Goal: Information Seeking & Learning: Learn about a topic

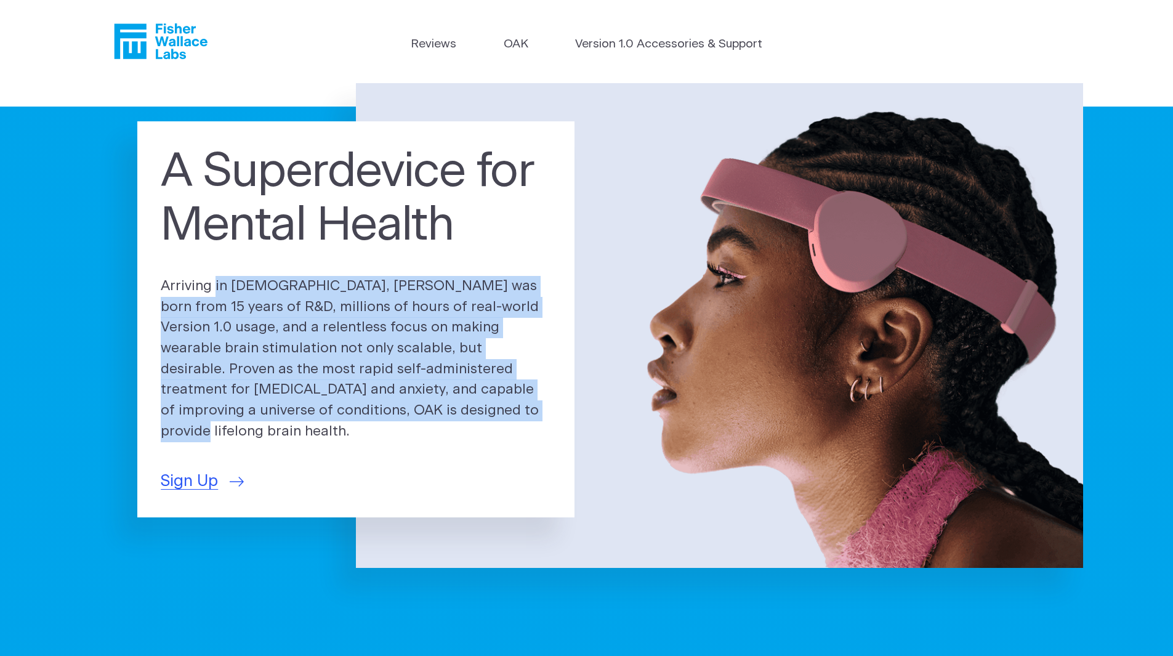
drag, startPoint x: 148, startPoint y: 286, endPoint x: 400, endPoint y: 429, distance: 289.6
click at [400, 429] on div "A Superdevice for Mental Health Arriving in [DEMOGRAPHIC_DATA], [PERSON_NAME] w…" at bounding box center [355, 319] width 437 height 396
click at [400, 429] on p "Arriving in [DEMOGRAPHIC_DATA], [PERSON_NAME] was born from 15 years of R&D, mi…" at bounding box center [356, 359] width 391 height 166
drag, startPoint x: 400, startPoint y: 429, endPoint x: 182, endPoint y: 298, distance: 255.3
click at [182, 298] on p "Arriving in [DEMOGRAPHIC_DATA], [PERSON_NAME] was born from 15 years of R&D, mi…" at bounding box center [356, 359] width 391 height 166
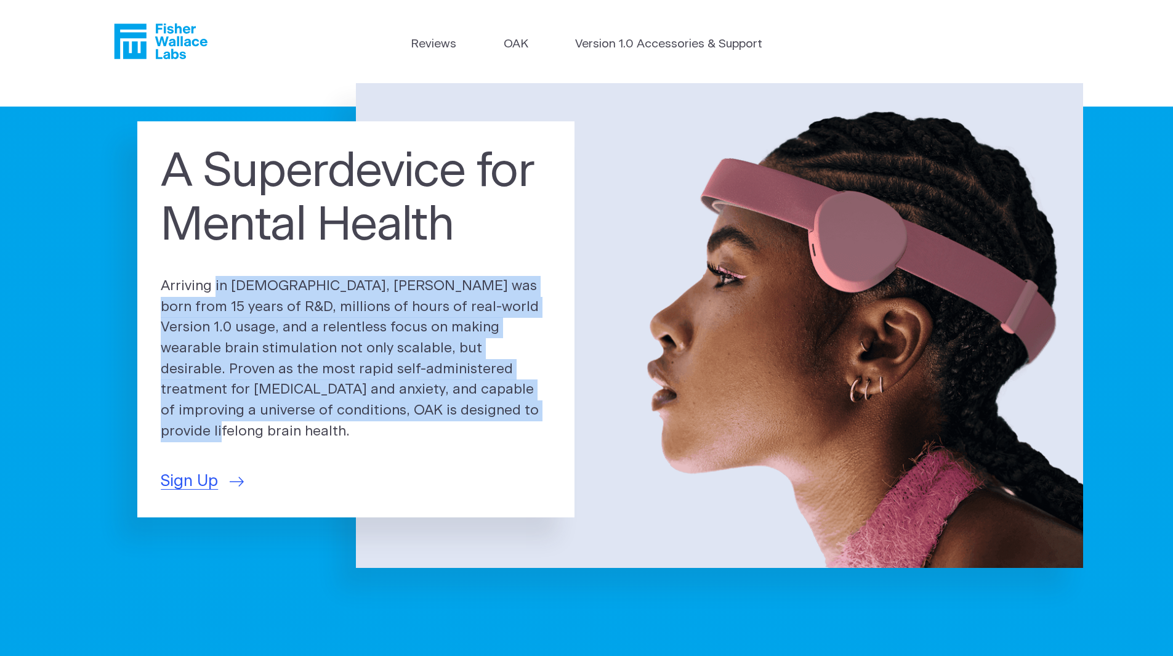
click at [182, 298] on p "Arriving in [DEMOGRAPHIC_DATA], [PERSON_NAME] was born from 15 years of R&D, mi…" at bounding box center [356, 359] width 391 height 166
drag, startPoint x: 182, startPoint y: 298, endPoint x: 487, endPoint y: 426, distance: 331.5
click at [487, 426] on p "Arriving in [DEMOGRAPHIC_DATA], [PERSON_NAME] was born from 15 years of R&D, mi…" at bounding box center [356, 359] width 391 height 166
drag, startPoint x: 487, startPoint y: 426, endPoint x: 186, endPoint y: 291, distance: 330.0
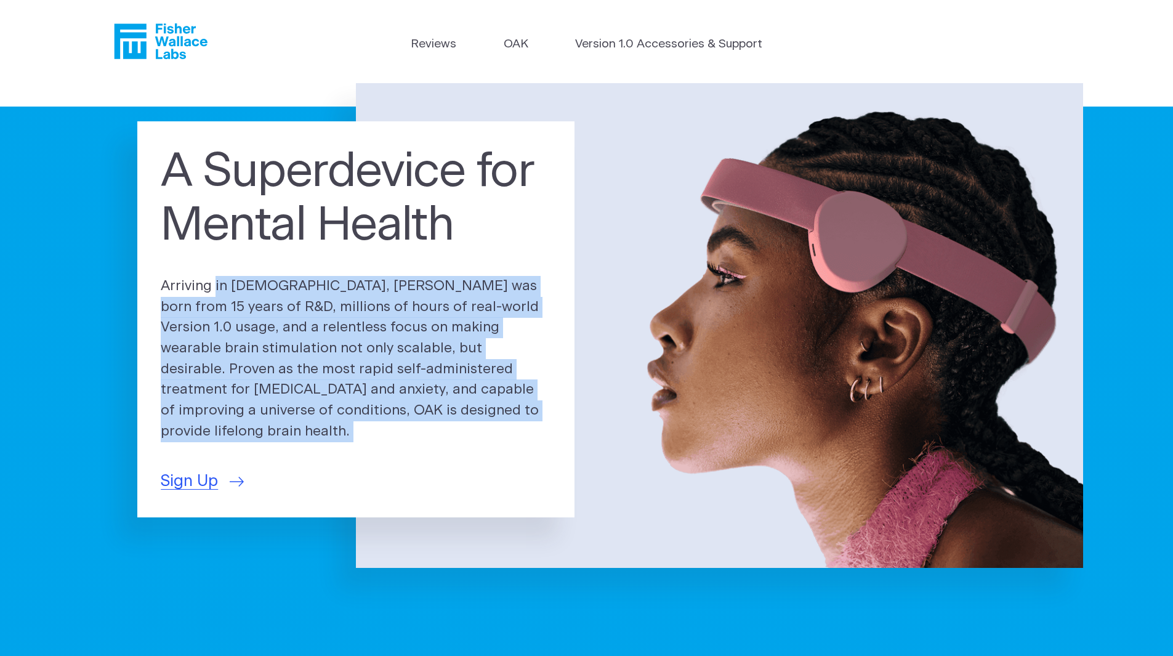
click at [186, 291] on p "Arriving in [DEMOGRAPHIC_DATA], [PERSON_NAME] was born from 15 years of R&D, mi…" at bounding box center [356, 359] width 391 height 166
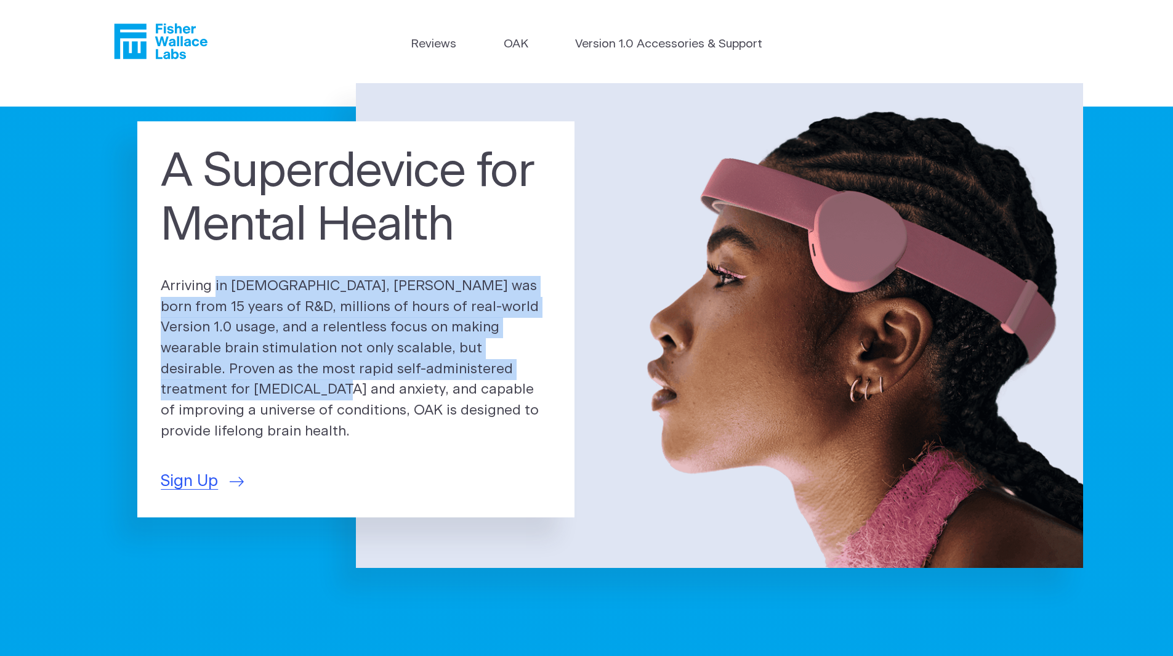
drag, startPoint x: 186, startPoint y: 291, endPoint x: 532, endPoint y: 371, distance: 355.3
click at [532, 371] on p "Arriving in [DEMOGRAPHIC_DATA], [PERSON_NAME] was born from 15 years of R&D, mi…" at bounding box center [356, 359] width 391 height 166
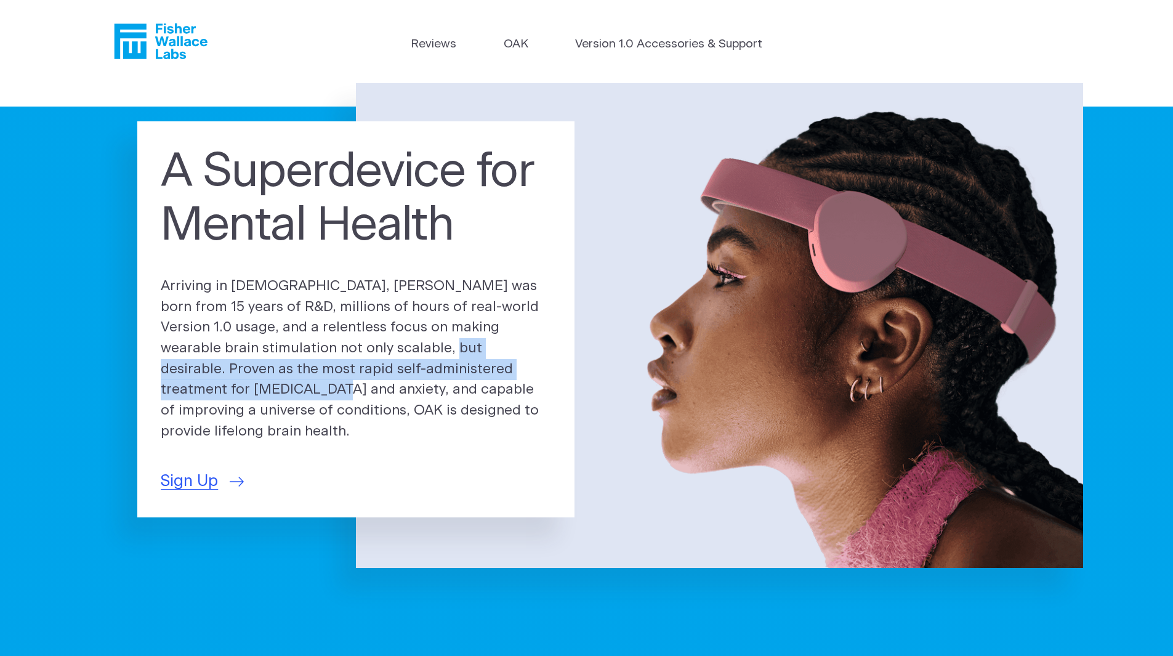
drag, startPoint x: 532, startPoint y: 371, endPoint x: 342, endPoint y: 357, distance: 190.9
click at [342, 357] on p "Arriving in [DEMOGRAPHIC_DATA], [PERSON_NAME] was born from 15 years of R&D, mi…" at bounding box center [356, 359] width 391 height 166
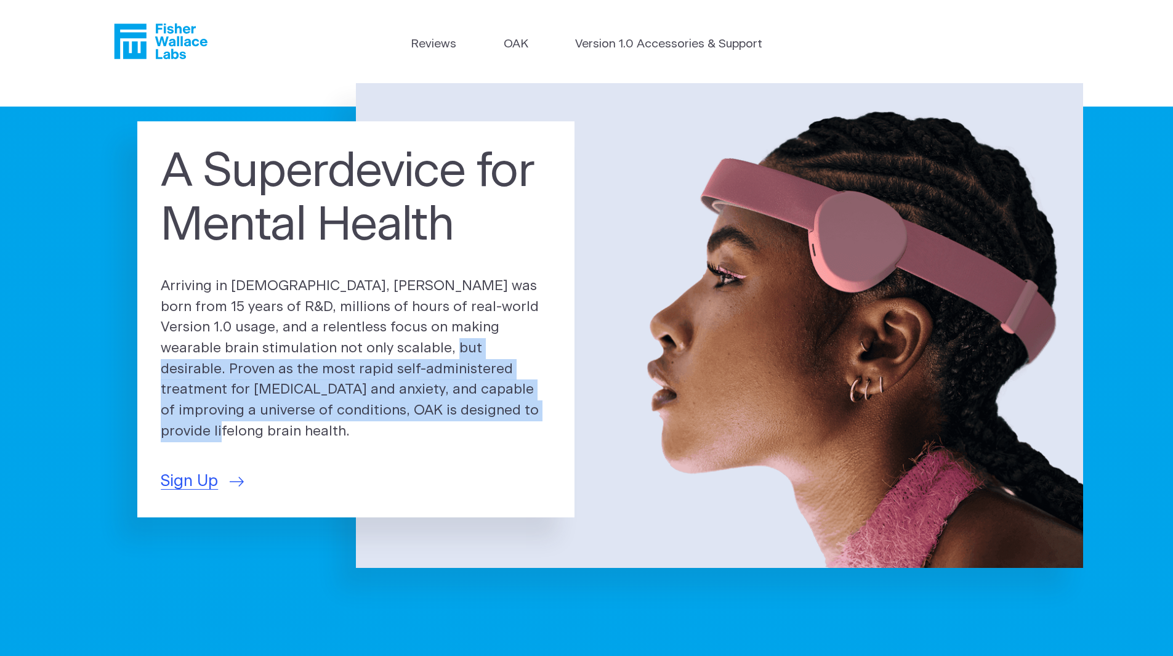
drag, startPoint x: 342, startPoint y: 357, endPoint x: 412, endPoint y: 426, distance: 98.9
click at [412, 426] on p "Arriving in [DEMOGRAPHIC_DATA], [PERSON_NAME] was born from 15 years of R&D, mi…" at bounding box center [356, 359] width 391 height 166
drag, startPoint x: 412, startPoint y: 426, endPoint x: 325, endPoint y: 356, distance: 111.7
click at [325, 356] on p "Arriving in [DEMOGRAPHIC_DATA], [PERSON_NAME] was born from 15 years of R&D, mi…" at bounding box center [356, 359] width 391 height 166
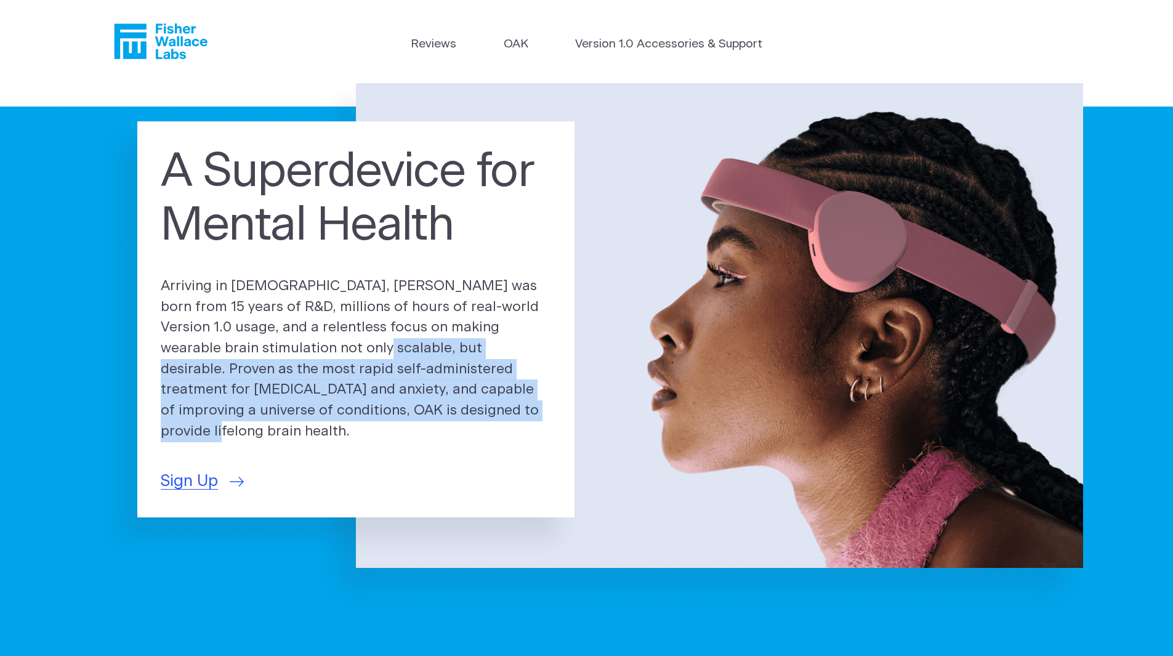
click at [325, 356] on p "Arriving in [DEMOGRAPHIC_DATA], [PERSON_NAME] was born from 15 years of R&D, mi…" at bounding box center [356, 359] width 391 height 166
drag, startPoint x: 325, startPoint y: 356, endPoint x: 446, endPoint y: 426, distance: 139.7
click at [446, 426] on p "Arriving in [DEMOGRAPHIC_DATA], [PERSON_NAME] was born from 15 years of R&D, mi…" at bounding box center [356, 359] width 391 height 166
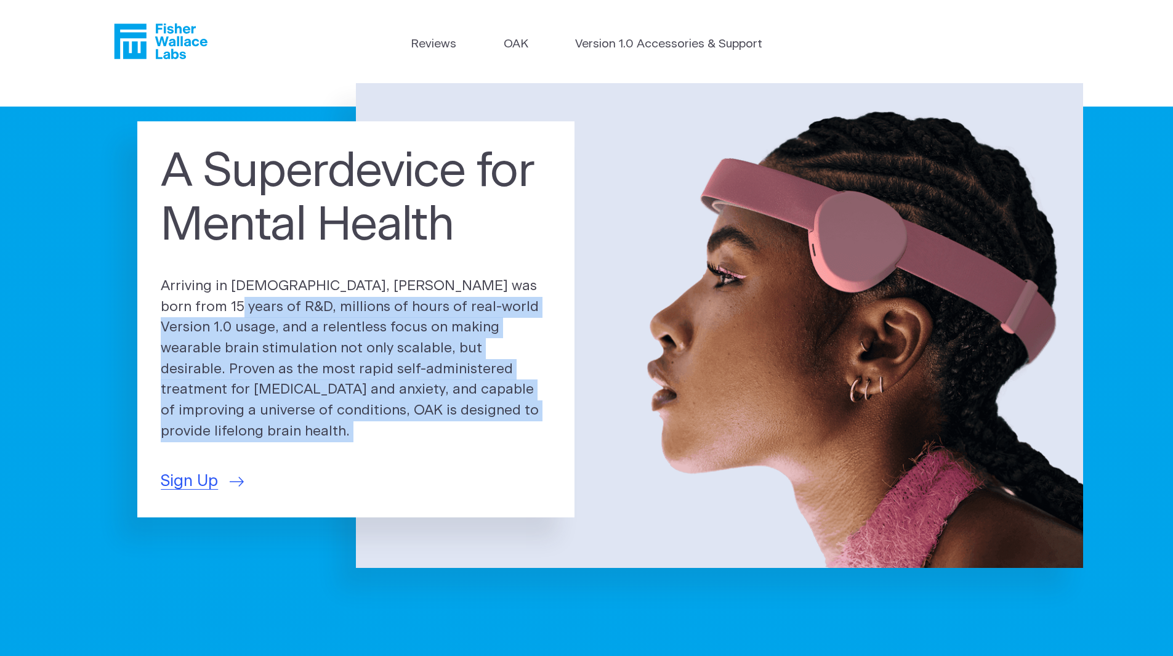
drag, startPoint x: 446, startPoint y: 426, endPoint x: 166, endPoint y: 316, distance: 301.2
click at [166, 316] on p "Arriving in [DEMOGRAPHIC_DATA], [PERSON_NAME] was born from 15 years of R&D, mi…" at bounding box center [356, 359] width 391 height 166
click at [166, 315] on p "Arriving in [DEMOGRAPHIC_DATA], [PERSON_NAME] was born from 15 years of R&D, mi…" at bounding box center [356, 359] width 391 height 166
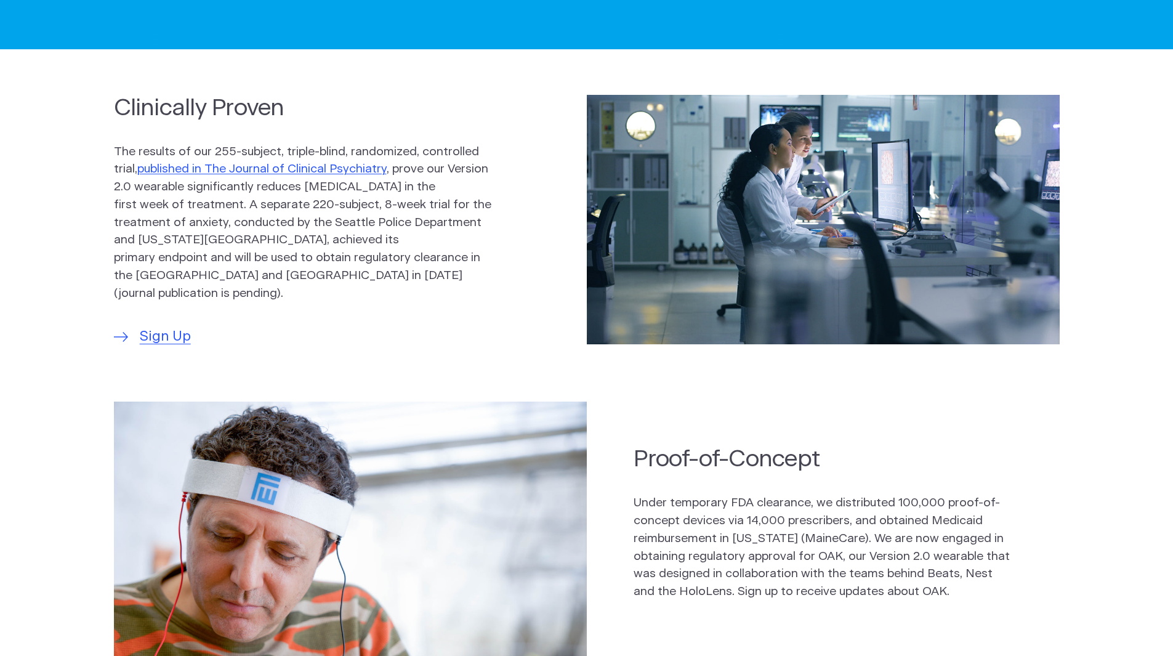
scroll to position [616, 0]
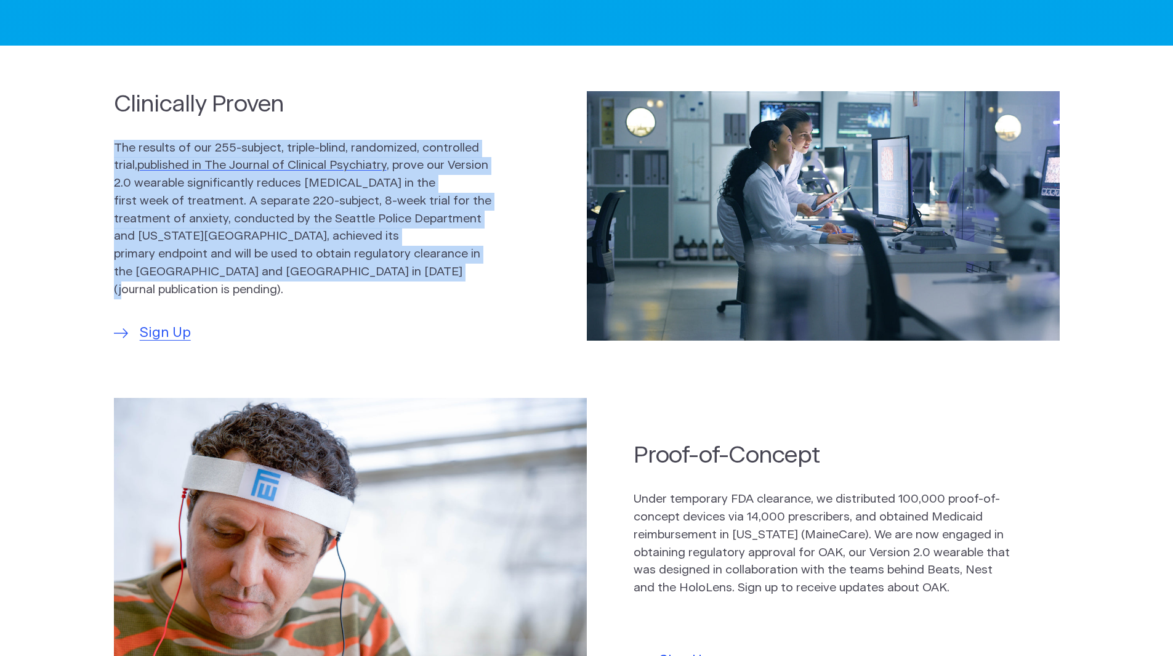
drag, startPoint x: 123, startPoint y: 143, endPoint x: 409, endPoint y: 281, distance: 317.9
click at [409, 281] on section "Clinically Proven The results of our 255-subject, triple-blind, randomized, con…" at bounding box center [586, 215] width 1173 height 279
click at [409, 281] on p "The results of our 255-subject, triple-blind, randomized, controlled trial, pub…" at bounding box center [303, 220] width 378 height 160
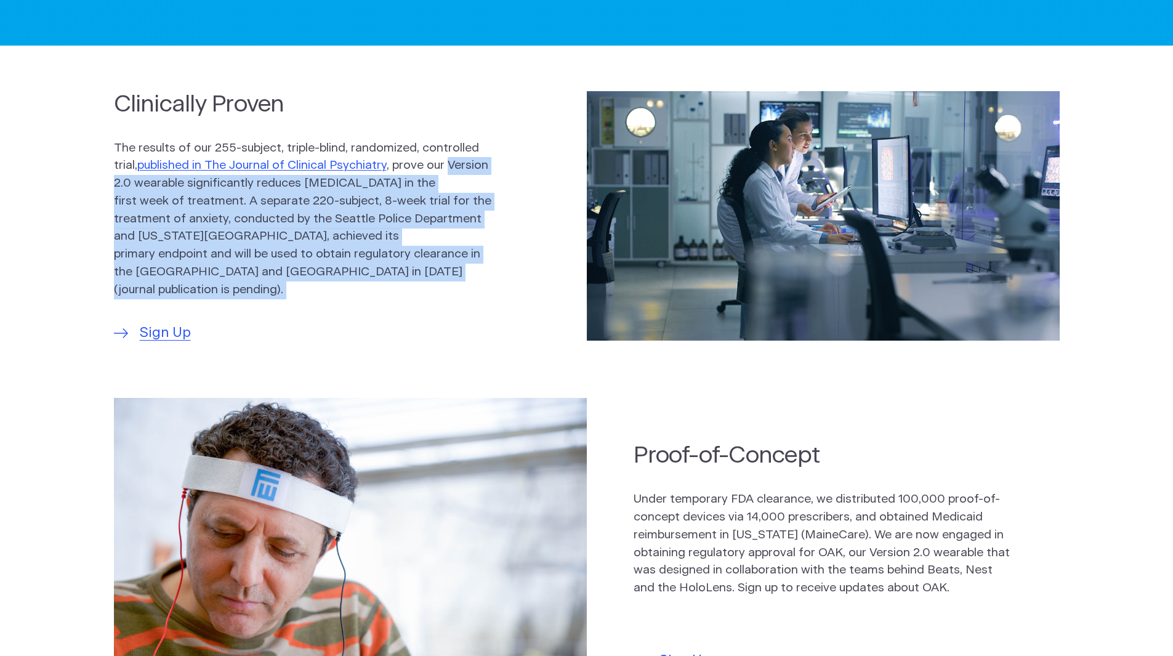
drag, startPoint x: 409, startPoint y: 281, endPoint x: 469, endPoint y: 168, distance: 127.9
click at [469, 168] on p "The results of our 255-subject, triple-blind, randomized, controlled trial, pub…" at bounding box center [303, 220] width 378 height 160
drag, startPoint x: 469, startPoint y: 168, endPoint x: 427, endPoint y: 292, distance: 130.9
click at [427, 292] on div "Clinically Proven The results of our 255-subject, triple-blind, randomized, con…" at bounding box center [327, 216] width 426 height 255
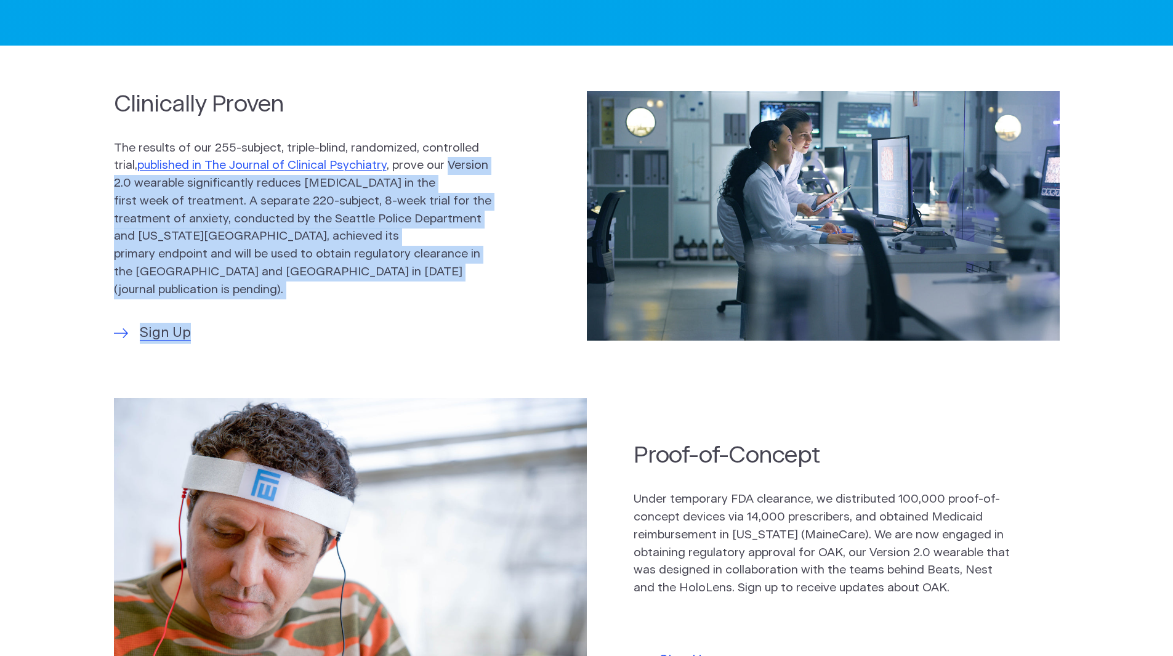
click at [426, 292] on div "Clinically Proven The results of our 255-subject, triple-blind, randomized, con…" at bounding box center [327, 216] width 426 height 255
drag, startPoint x: 434, startPoint y: 257, endPoint x: 447, endPoint y: 168, distance: 90.9
click at [447, 168] on p "The results of our 255-subject, triple-blind, randomized, controlled trial, pub…" at bounding box center [303, 220] width 378 height 160
drag, startPoint x: 447, startPoint y: 168, endPoint x: 410, endPoint y: 278, distance: 117.1
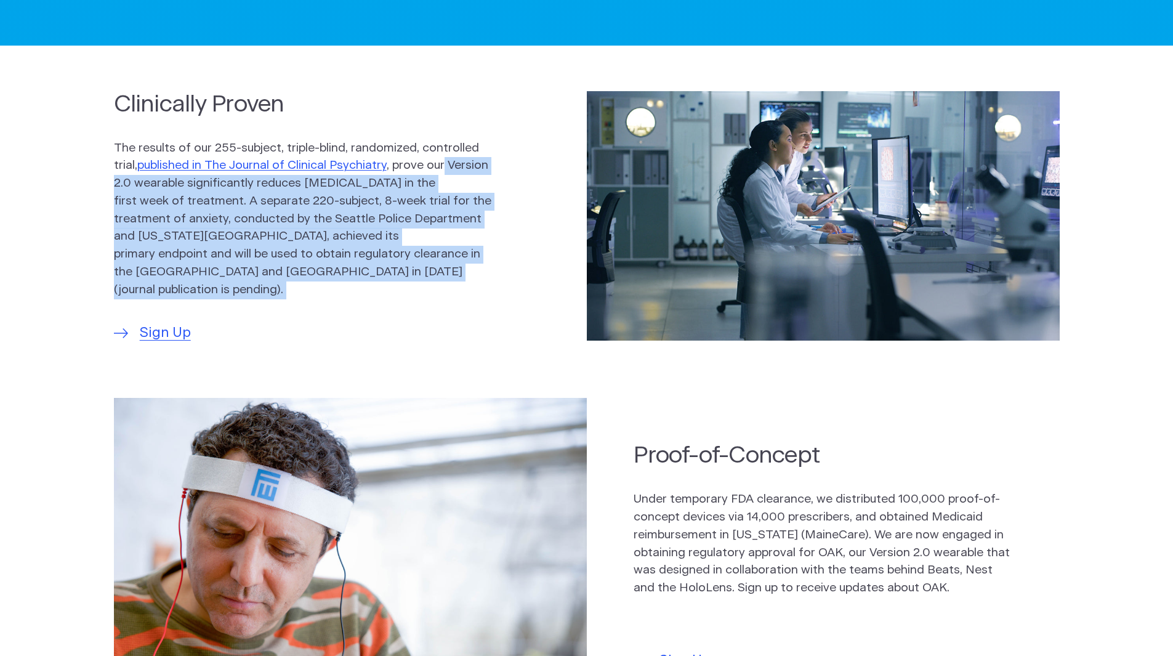
click at [410, 278] on p "The results of our 255-subject, triple-blind, randomized, controlled trial, pub…" at bounding box center [303, 220] width 378 height 160
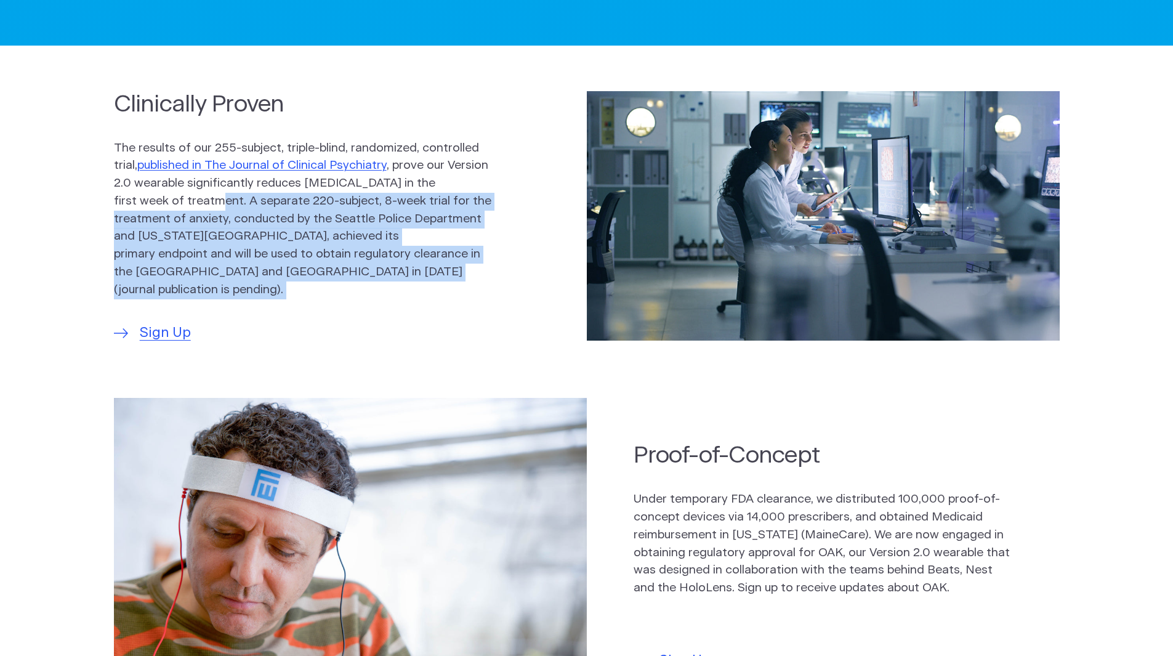
drag, startPoint x: 410, startPoint y: 278, endPoint x: 171, endPoint y: 209, distance: 248.3
click at [171, 209] on p "The results of our 255-subject, triple-blind, randomized, controlled trial, pub…" at bounding box center [303, 220] width 378 height 160
click at [172, 208] on p "The results of our 255-subject, triple-blind, randomized, controlled trial, pub…" at bounding box center [303, 220] width 378 height 160
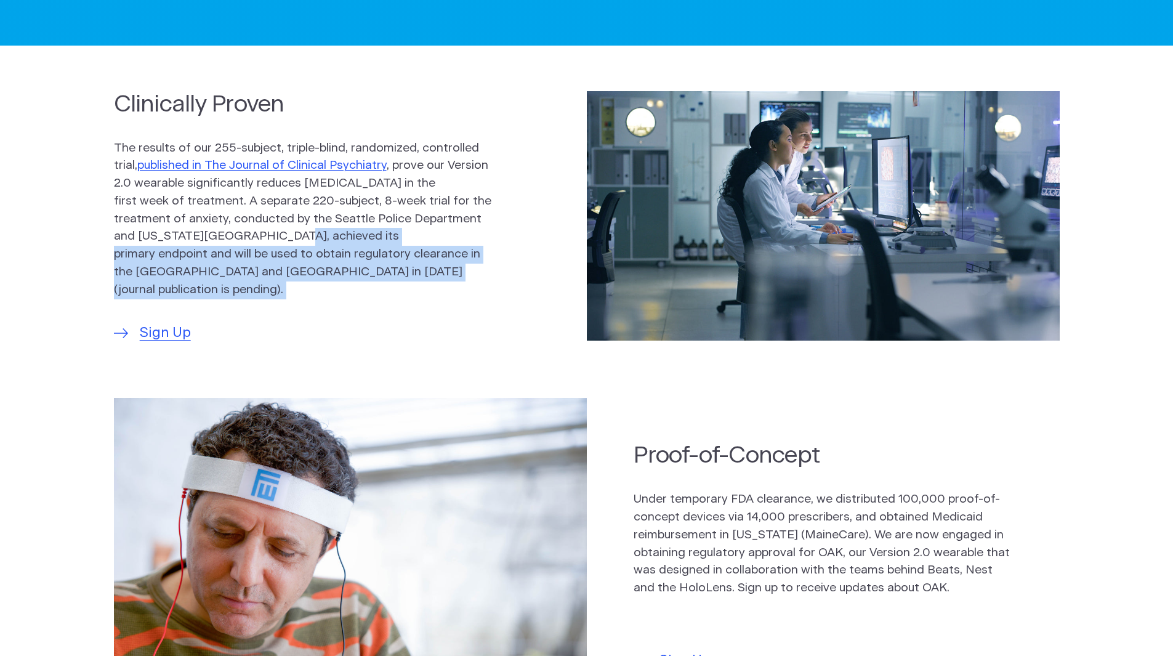
drag, startPoint x: 180, startPoint y: 211, endPoint x: 307, endPoint y: 243, distance: 130.4
click at [307, 243] on p "The results of our 255-subject, triple-blind, randomized, controlled trial, pub…" at bounding box center [303, 220] width 378 height 160
drag, startPoint x: 307, startPoint y: 243, endPoint x: 341, endPoint y: 278, distance: 48.3
click at [341, 278] on p "The results of our 255-subject, triple-blind, randomized, controlled trial, pub…" at bounding box center [303, 220] width 378 height 160
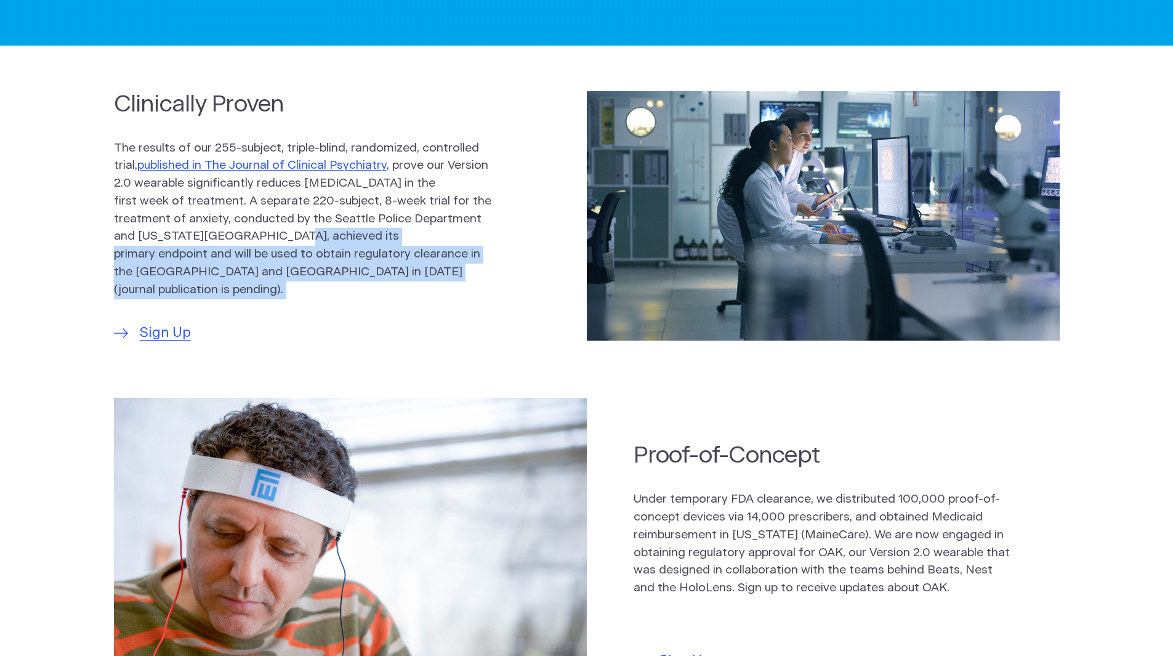
click at [341, 278] on p "The results of our 255-subject, triple-blind, randomized, controlled trial, pub…" at bounding box center [303, 220] width 378 height 160
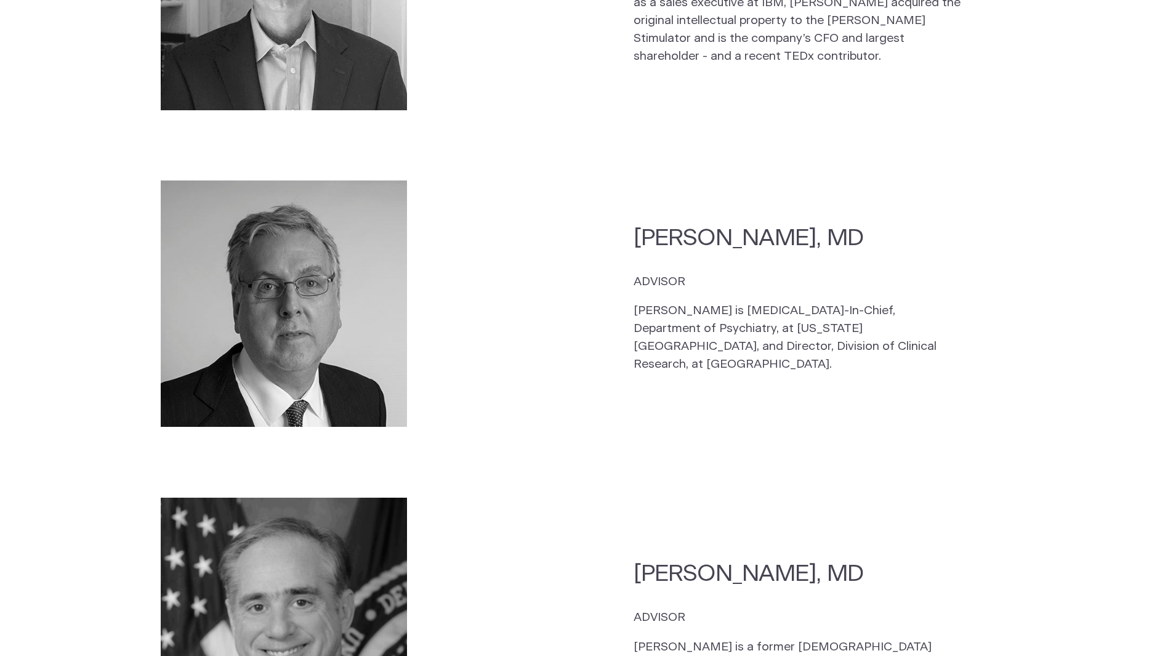
scroll to position [2367, 0]
